Goal: Transaction & Acquisition: Purchase product/service

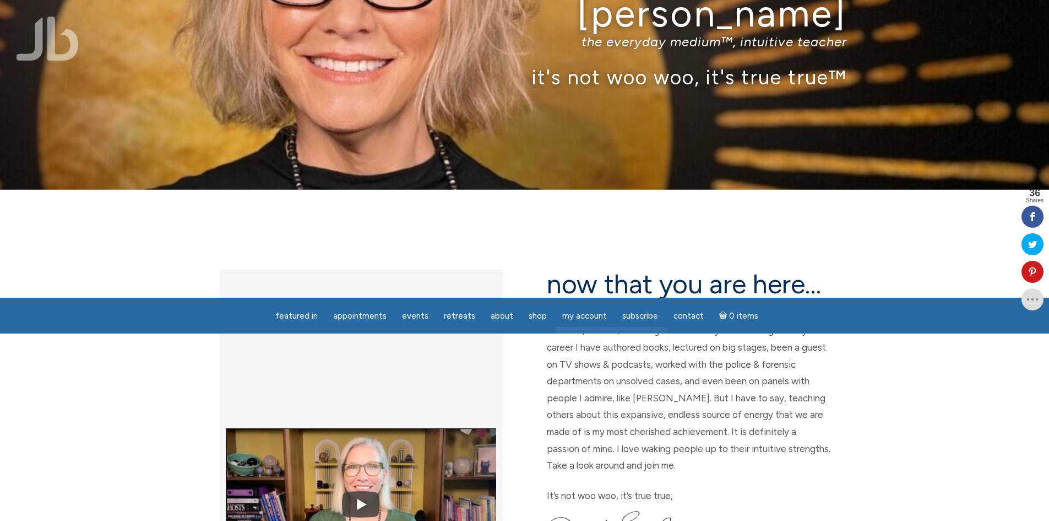
scroll to position [275, 0]
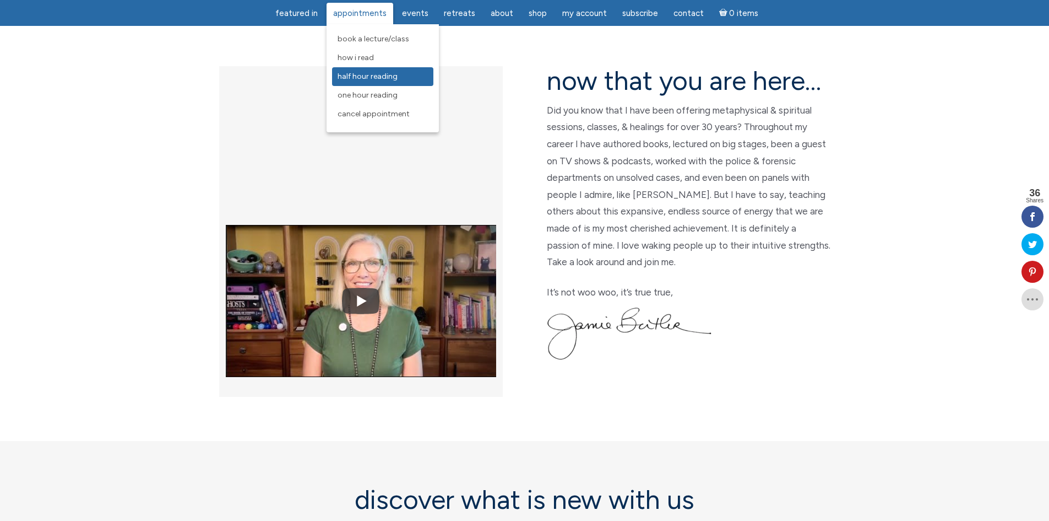
click at [384, 76] on span "Half Hour Reading" at bounding box center [368, 76] width 60 height 9
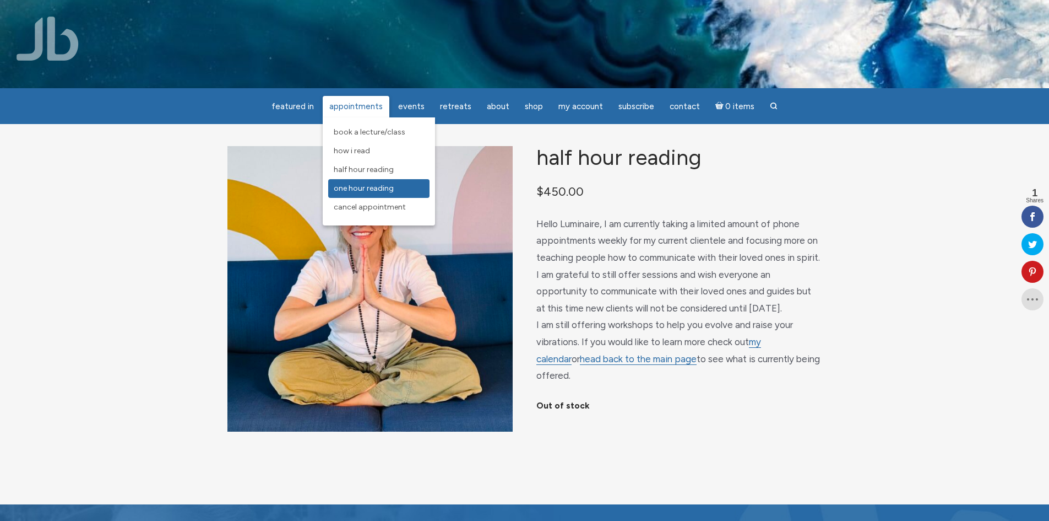
click at [380, 188] on span "One Hour Reading" at bounding box center [364, 187] width 60 height 9
